Goal: Check status: Check status

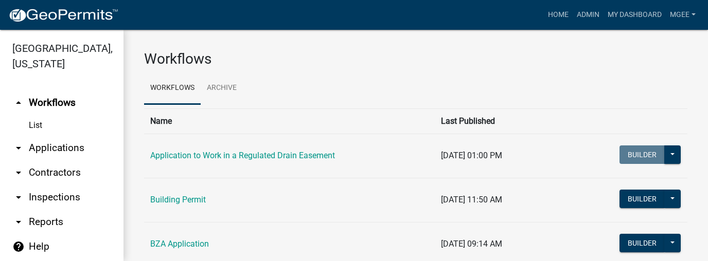
click at [45, 151] on link "arrow_drop_down Applications" at bounding box center [61, 148] width 123 height 25
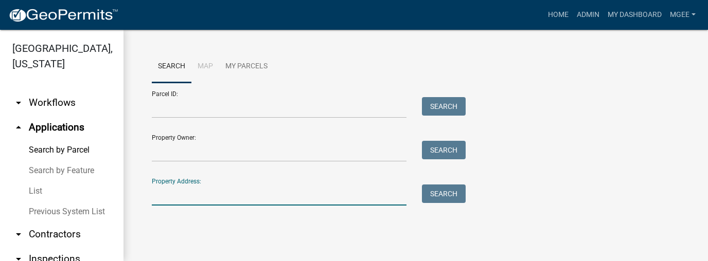
click at [167, 194] on input "Property Address:" at bounding box center [279, 195] width 255 height 21
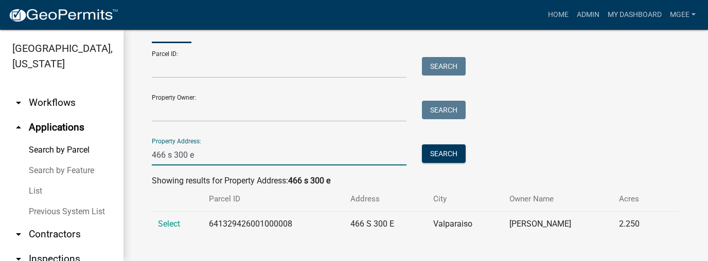
scroll to position [44, 0]
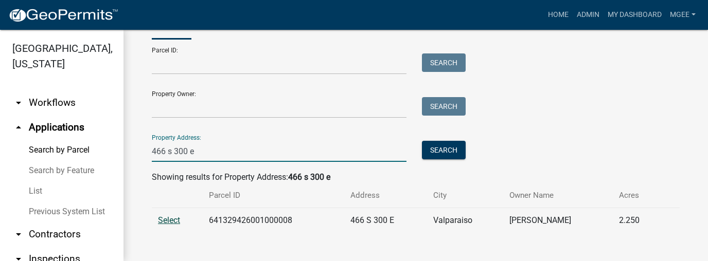
type input "466 s 300 e"
click at [162, 223] on span "Select" at bounding box center [169, 221] width 22 height 10
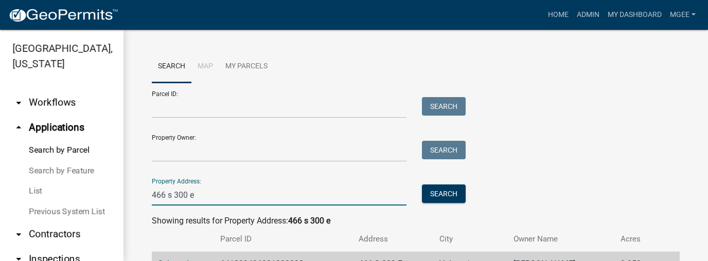
drag, startPoint x: 240, startPoint y: 195, endPoint x: 120, endPoint y: 202, distance: 120.0
click at [121, 202] on div "[GEOGRAPHIC_DATA], [US_STATE] arrow_drop_down Workflows List arrow_drop_up Appl…" at bounding box center [354, 145] width 708 height 231
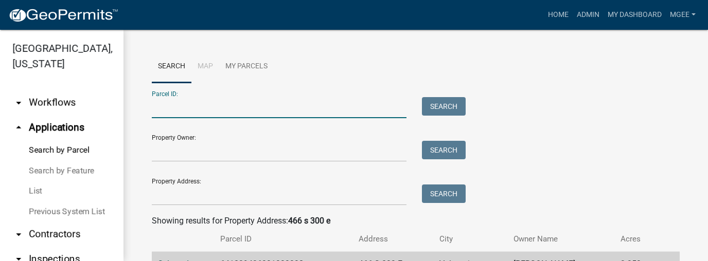
click at [153, 115] on input "Parcel ID:" at bounding box center [279, 107] width 255 height 21
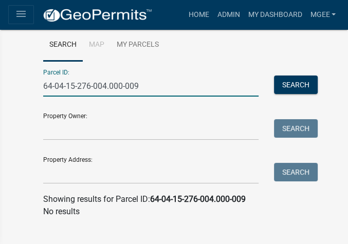
scroll to position [24, 0]
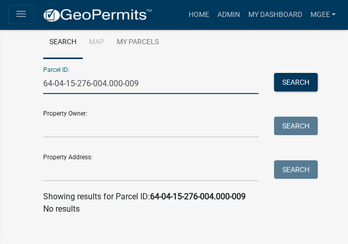
type input "64-04-15-276-004.000-009"
